Goal: Transaction & Acquisition: Purchase product/service

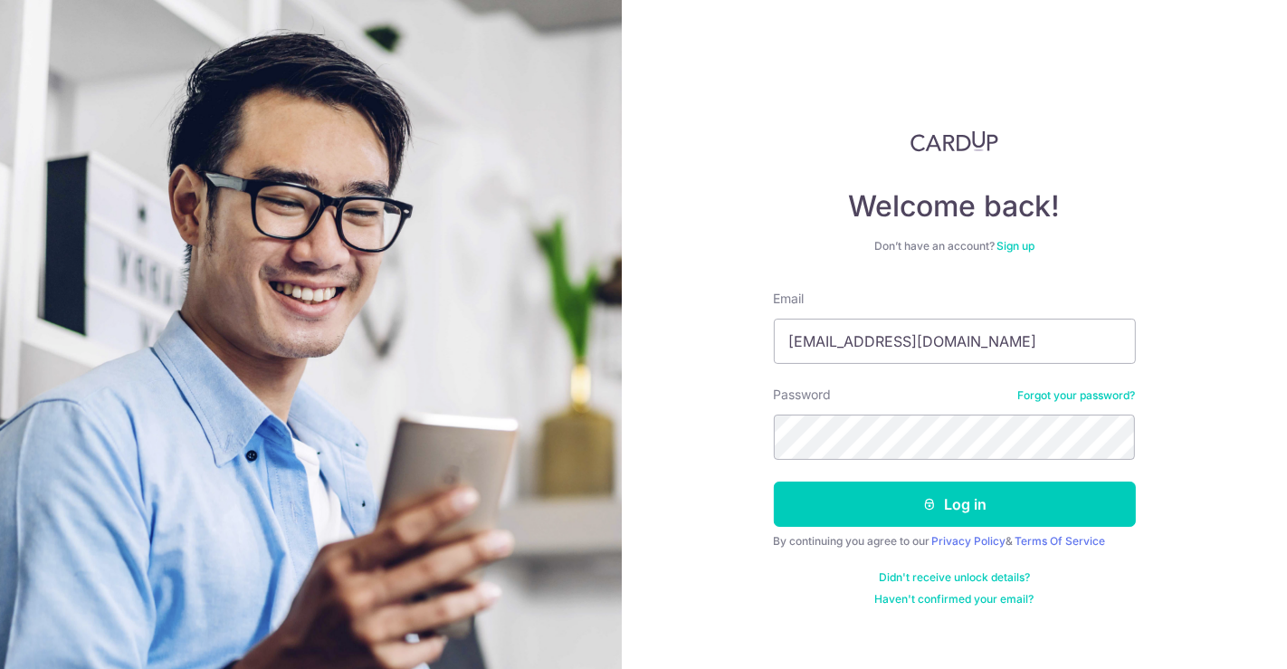
type input "[EMAIL_ADDRESS][DOMAIN_NAME]"
click at [774, 482] on button "Log in" at bounding box center [955, 504] width 362 height 45
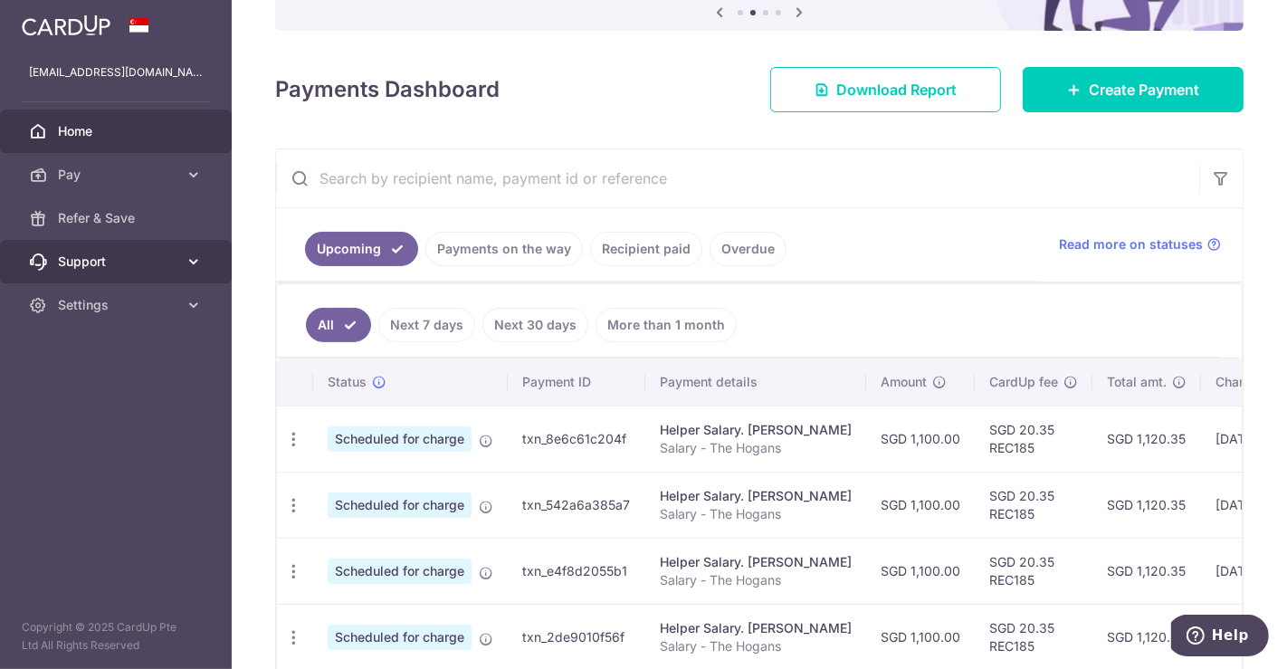
click at [196, 262] on icon at bounding box center [194, 262] width 18 height 18
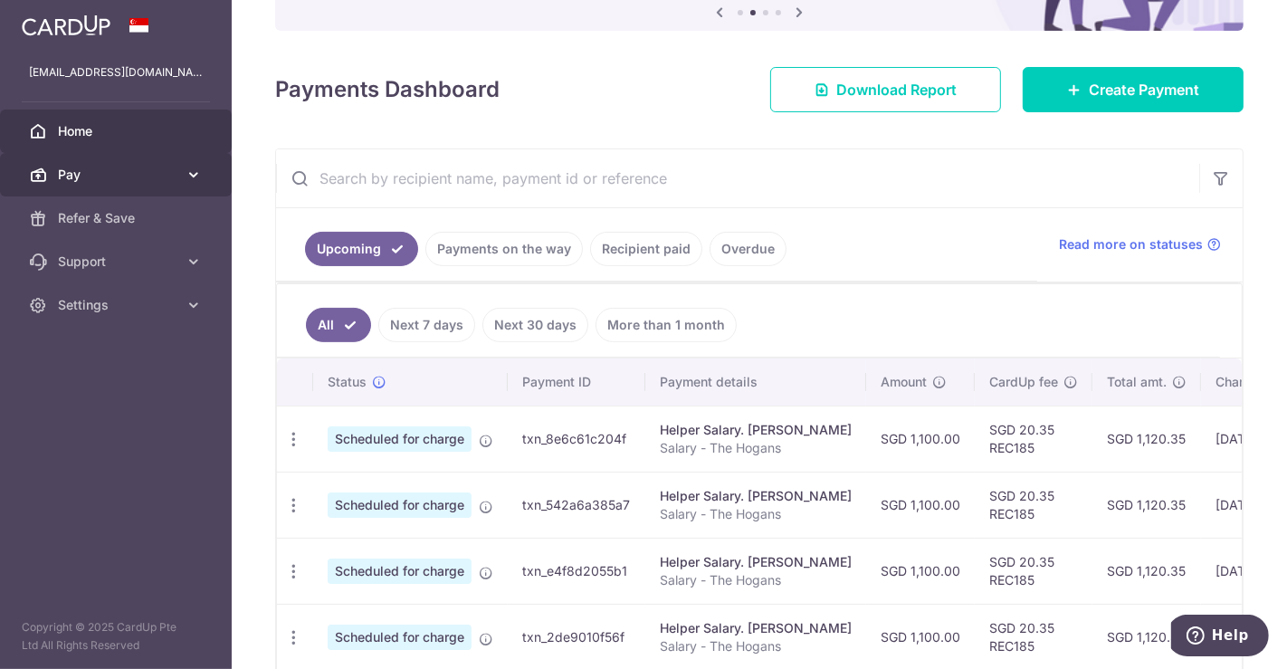
click at [173, 178] on span "Pay" at bounding box center [117, 175] width 119 height 18
click at [176, 186] on link "Pay" at bounding box center [116, 174] width 232 height 43
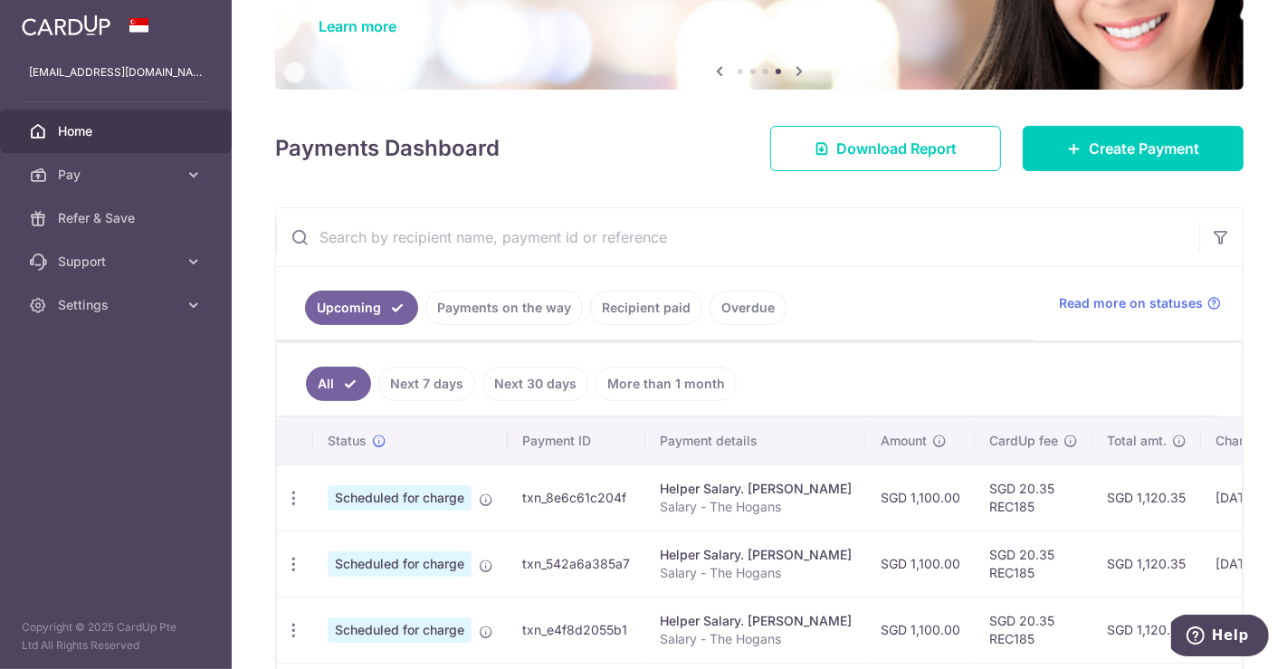
scroll to position [100, 0]
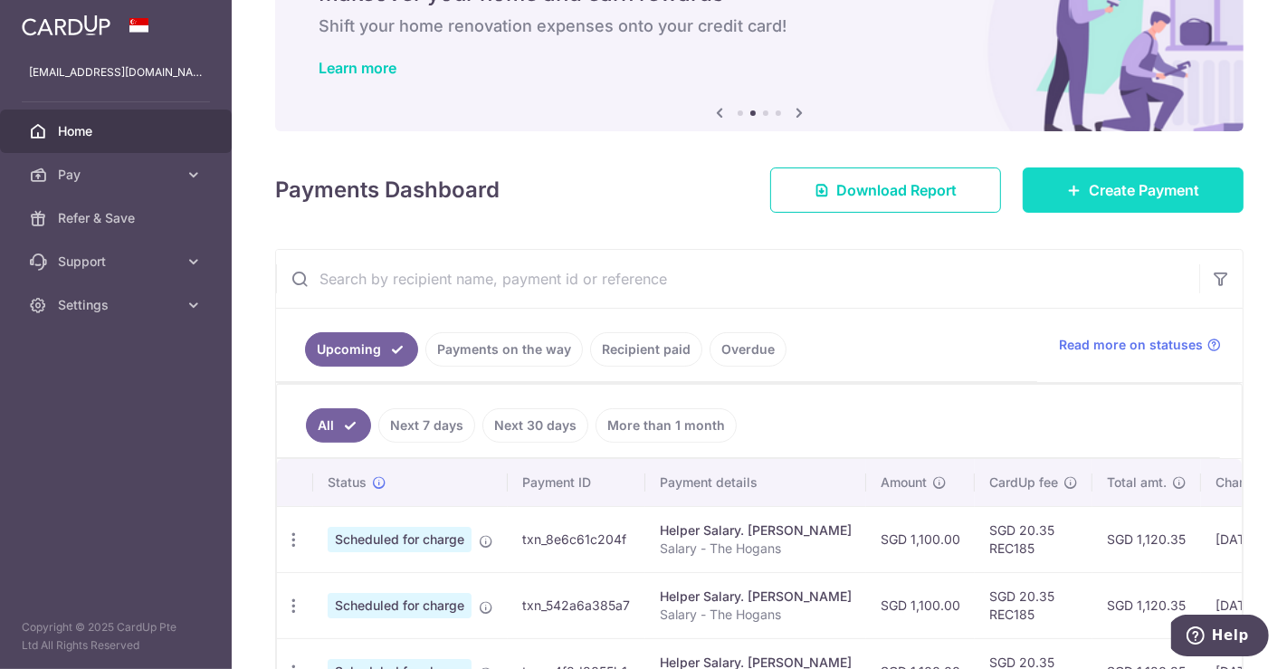
click at [1051, 186] on link "Create Payment" at bounding box center [1133, 189] width 221 height 45
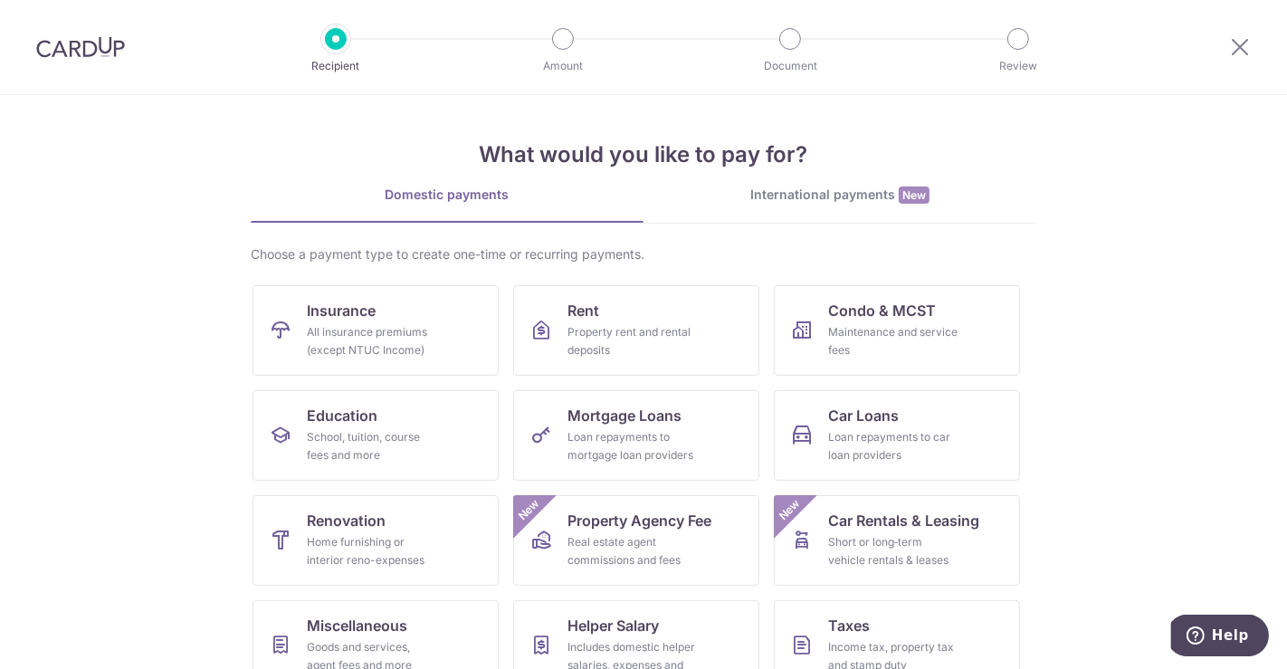
scroll to position [139, 0]
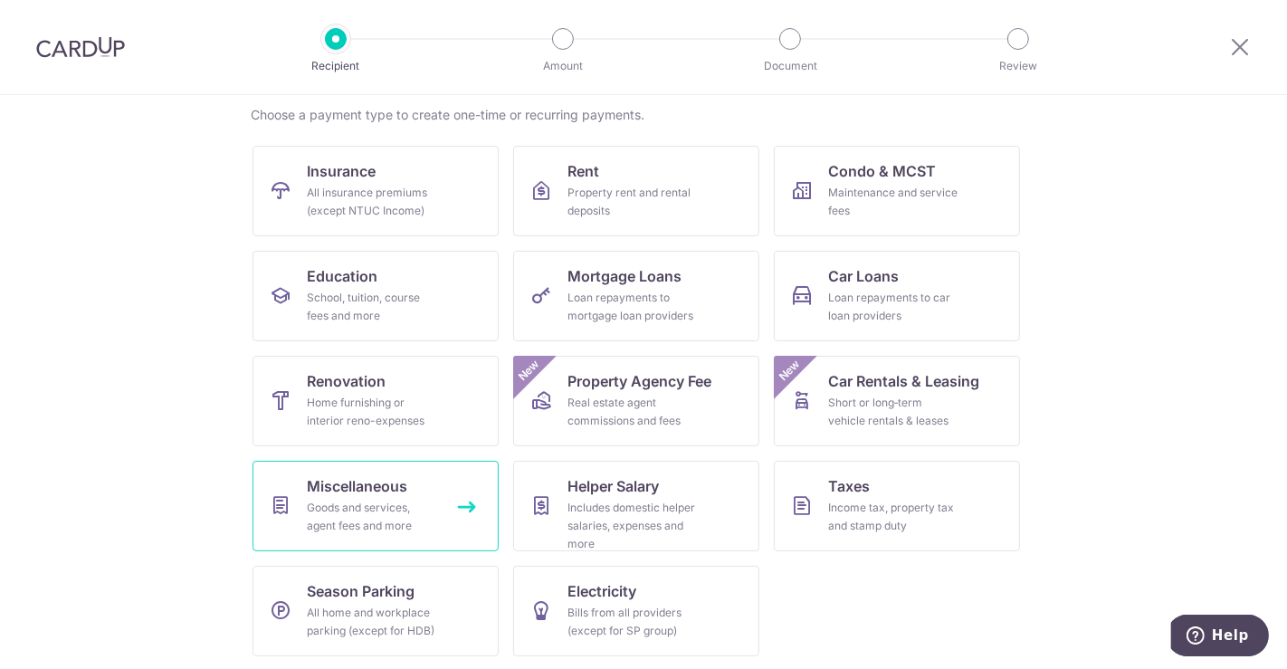
click at [346, 475] on span "Miscellaneous" at bounding box center [357, 486] width 100 height 22
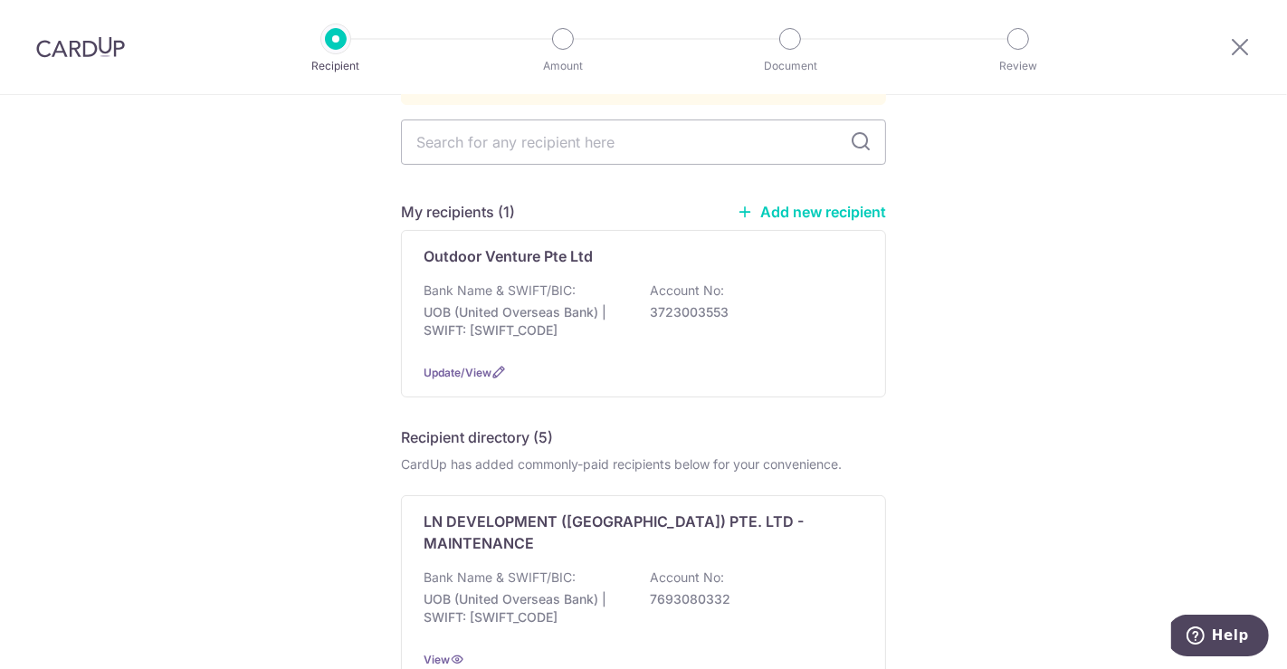
scroll to position [201, 0]
